Goal: Unclear: Browse casually

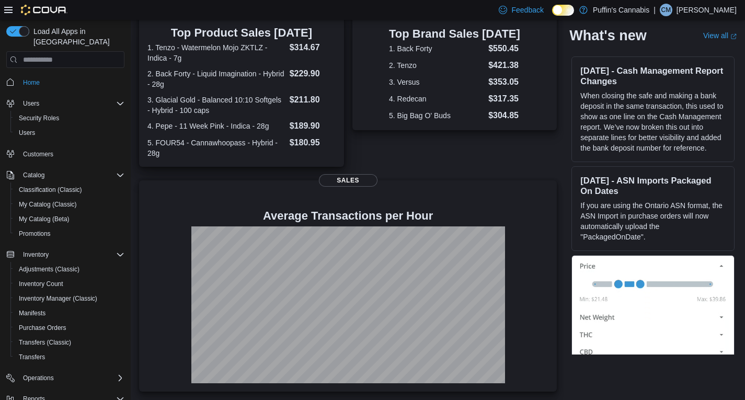
scroll to position [177, 0]
